Goal: Task Accomplishment & Management: Manage account settings

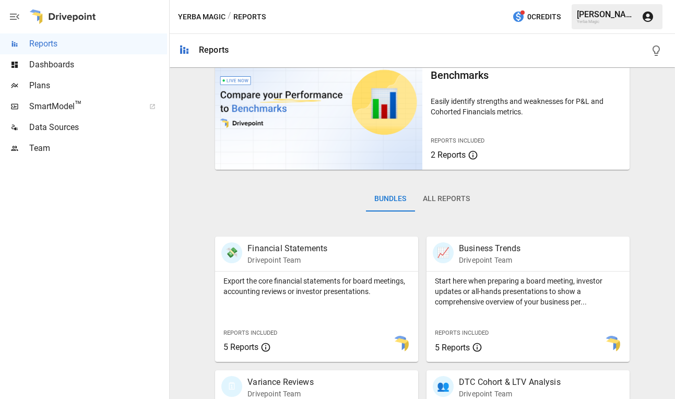
scroll to position [43, 0]
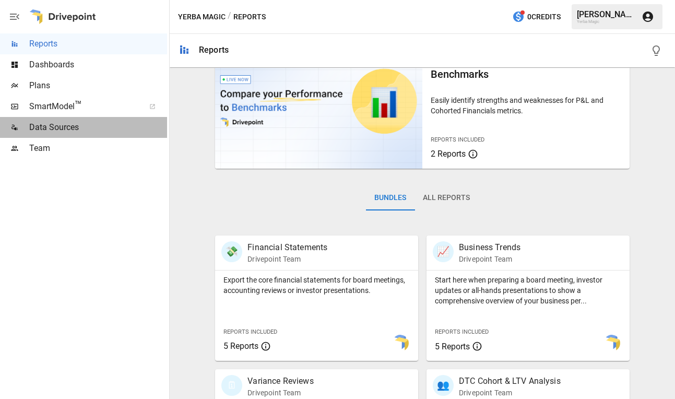
click at [95, 126] on span "Data Sources" at bounding box center [98, 127] width 138 height 13
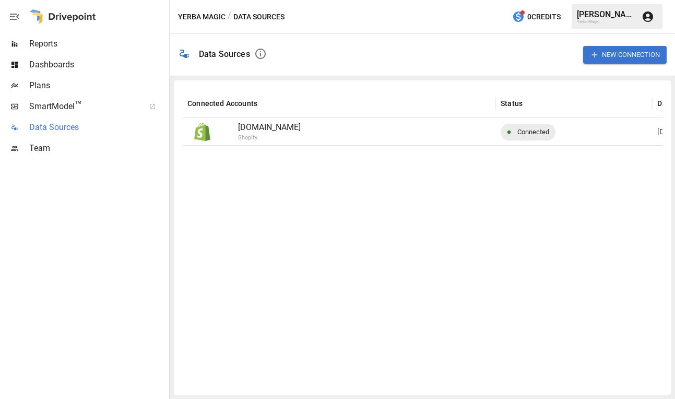
click at [83, 129] on span "Data Sources" at bounding box center [98, 127] width 138 height 13
click at [610, 57] on button "New Connection" at bounding box center [624, 54] width 83 height 17
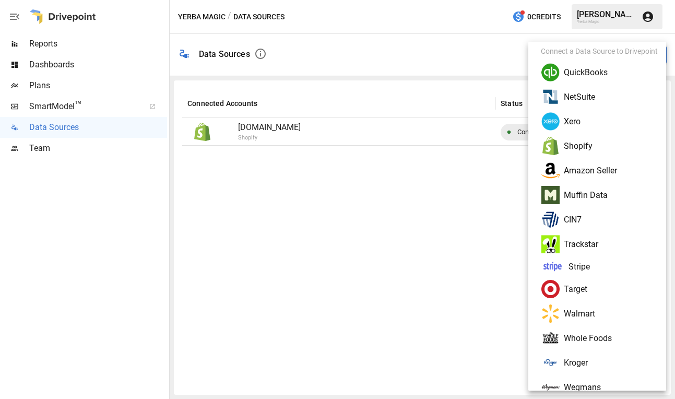
click at [599, 170] on li "Amazon Seller" at bounding box center [601, 170] width 138 height 25
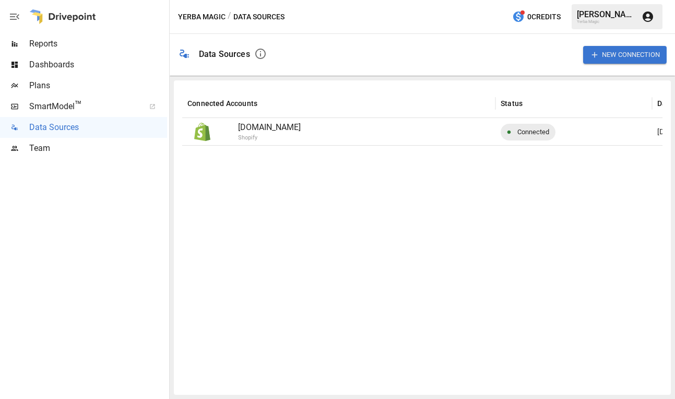
click at [72, 138] on div "Team" at bounding box center [83, 148] width 167 height 21
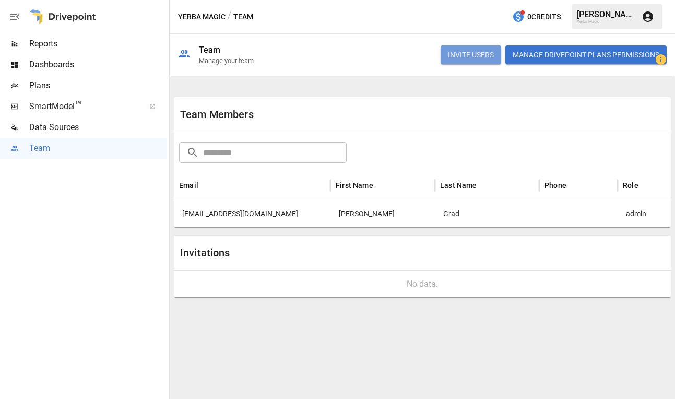
click at [469, 59] on button "INVITE USERS" at bounding box center [470, 54] width 61 height 19
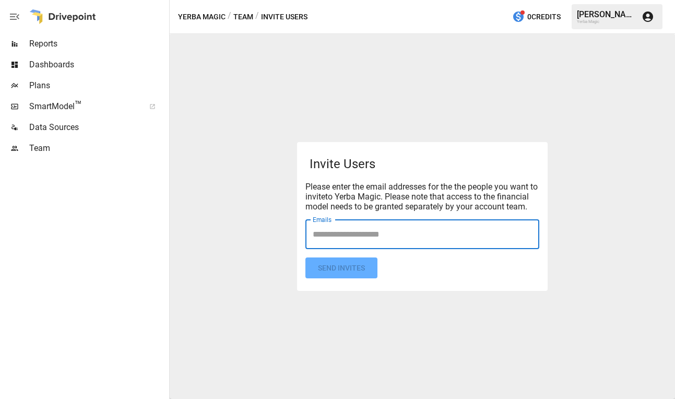
click at [397, 241] on input "Emails" at bounding box center [422, 234] width 224 height 20
type input "**********"
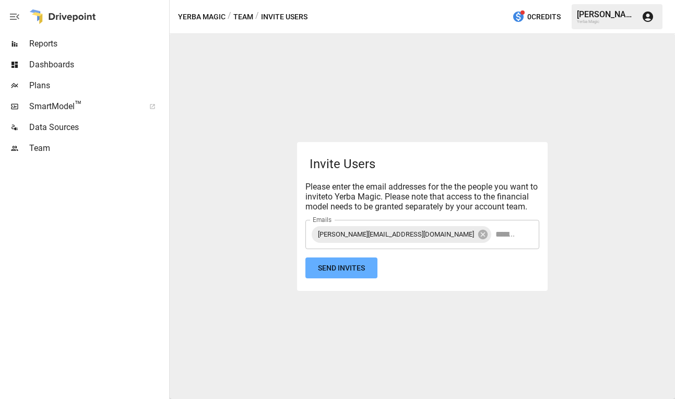
click at [464, 288] on div "Invite Users Please enter the email addresses for the the people you want to in…" at bounding box center [422, 216] width 250 height 149
click at [362, 272] on button "Send Invites" at bounding box center [341, 267] width 72 height 21
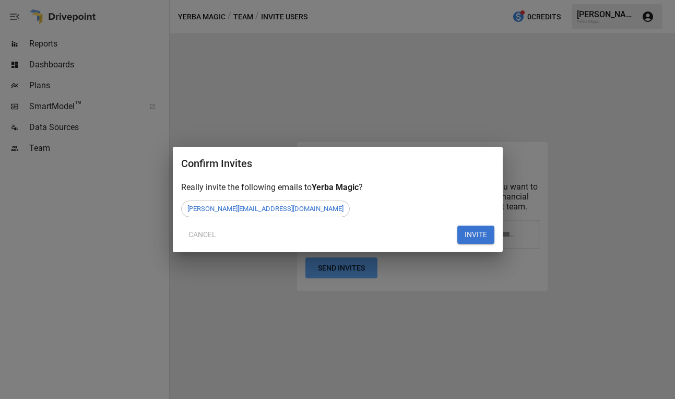
click at [469, 237] on button "INVITE" at bounding box center [475, 234] width 37 height 19
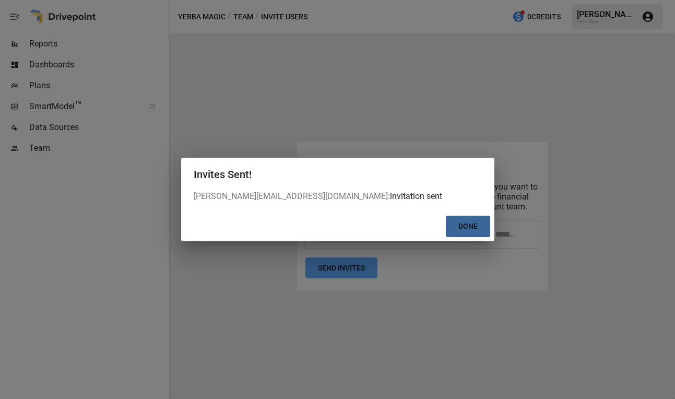
click at [471, 226] on button "Done" at bounding box center [468, 225] width 44 height 21
